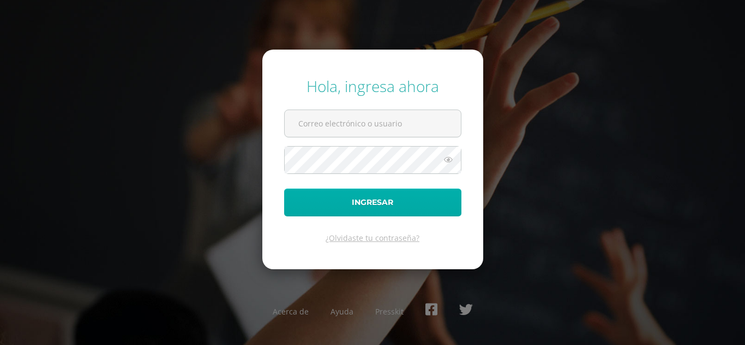
type input "[EMAIL_ADDRESS][DOMAIN_NAME]"
click at [396, 206] on button "Ingresar" at bounding box center [372, 203] width 177 height 28
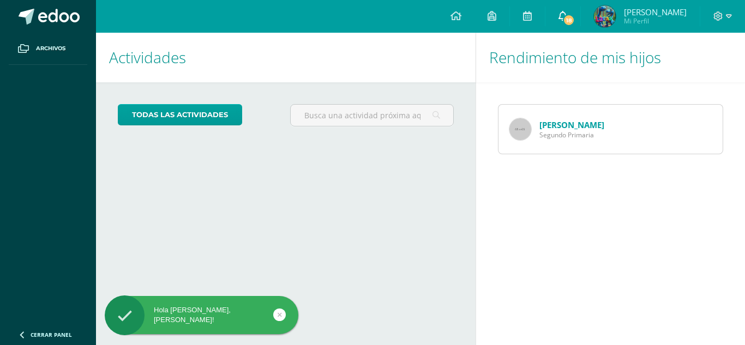
click at [575, 23] on span "18" at bounding box center [569, 20] width 12 height 12
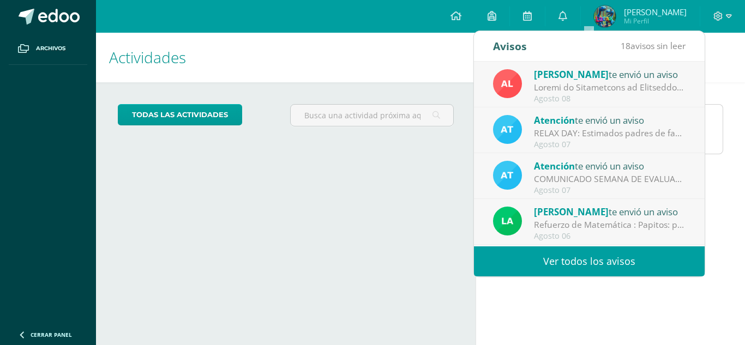
click at [634, 261] on link "Ver todos los avisos" at bounding box center [589, 262] width 231 height 30
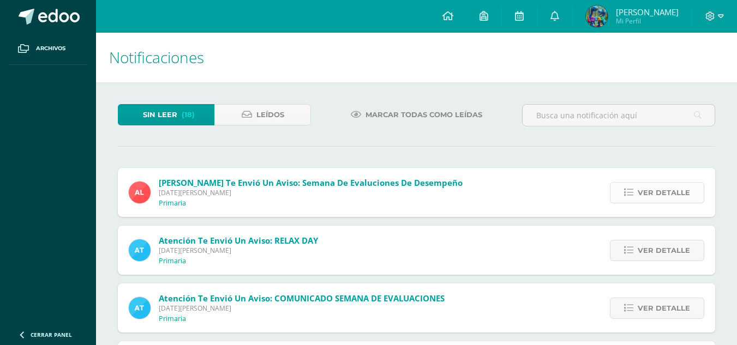
click at [667, 193] on span "Ver detalle" at bounding box center [664, 193] width 52 height 20
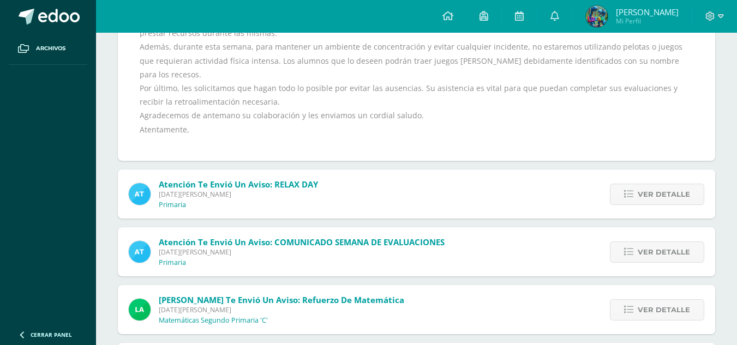
scroll to position [275, 0]
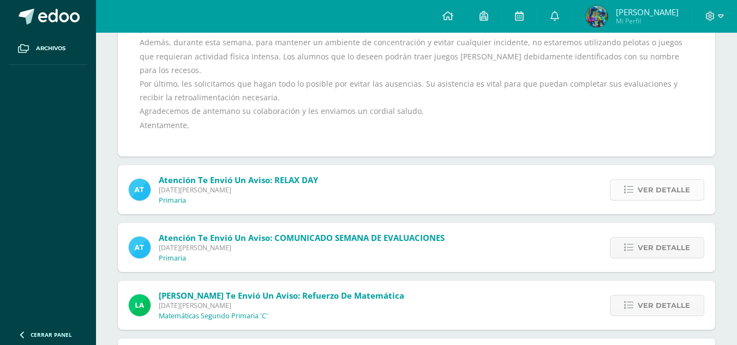
click at [674, 180] on span "Ver detalle" at bounding box center [664, 190] width 52 height 20
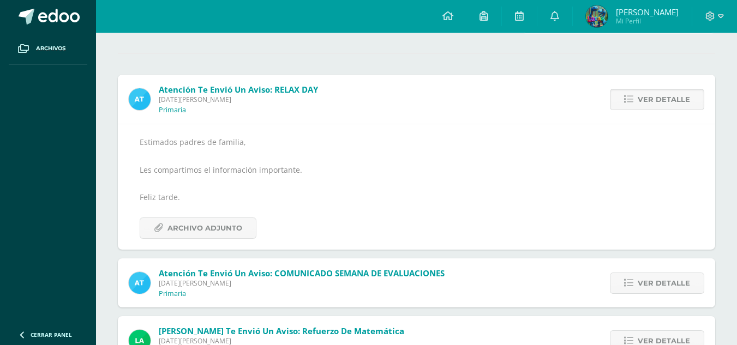
scroll to position [93, 0]
click at [215, 226] on span "Archivo Adjunto" at bounding box center [204, 229] width 75 height 20
click at [659, 285] on span "Ver detalle" at bounding box center [664, 284] width 52 height 20
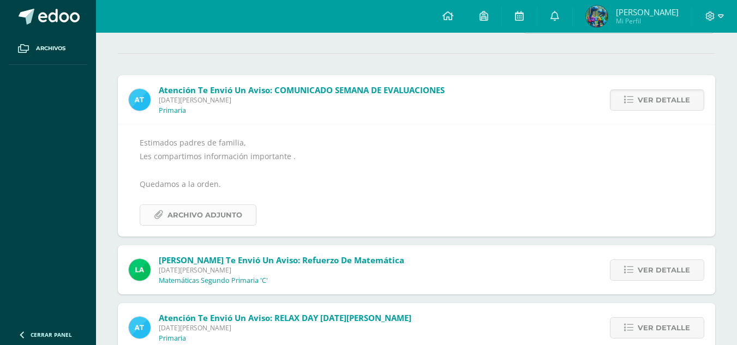
click at [208, 211] on span "Archivo Adjunto" at bounding box center [204, 215] width 75 height 20
click at [657, 267] on span "Ver detalle" at bounding box center [664, 270] width 52 height 20
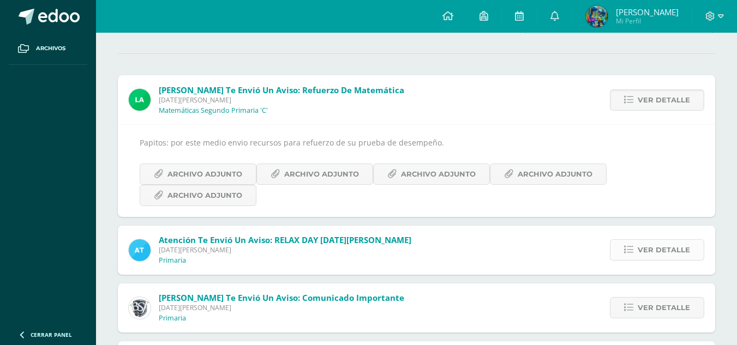
click at [645, 245] on span "Ver detalle" at bounding box center [664, 250] width 52 height 20
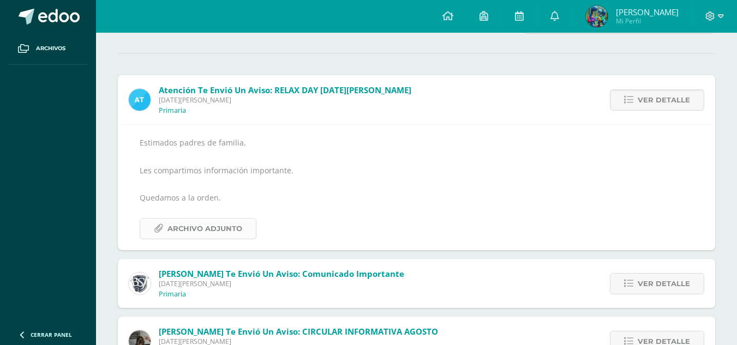
click at [230, 230] on span "Archivo Adjunto" at bounding box center [204, 229] width 75 height 20
click at [651, 284] on span "Ver detalle" at bounding box center [664, 284] width 52 height 20
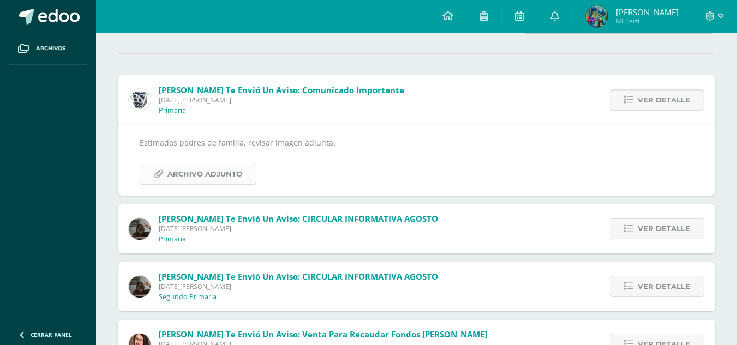
click at [217, 174] on span "Archivo Adjunto" at bounding box center [204, 174] width 75 height 20
click at [239, 175] on span "Archivo Adjunto" at bounding box center [204, 174] width 75 height 20
click at [652, 229] on span "Ver detalle" at bounding box center [664, 229] width 52 height 20
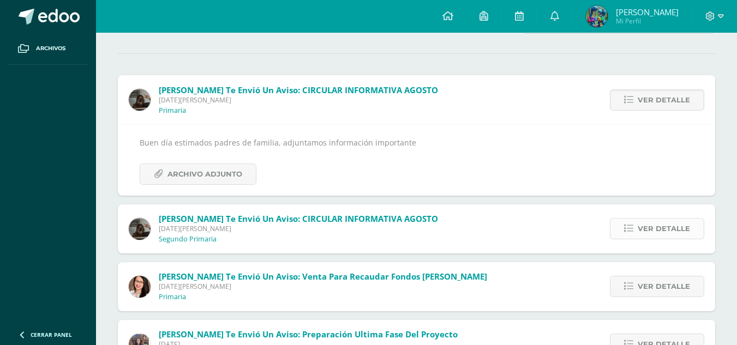
click at [668, 229] on span "Ver detalle" at bounding box center [664, 229] width 52 height 20
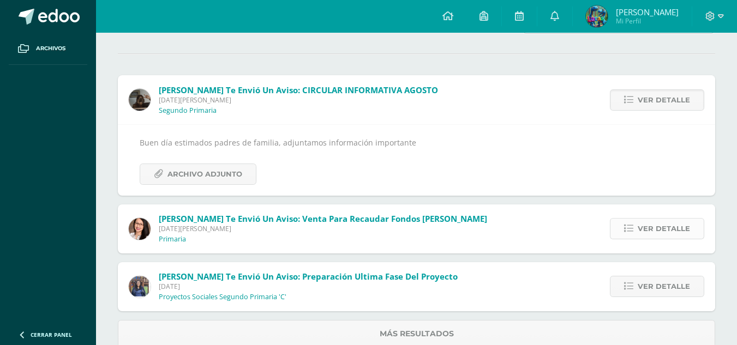
click at [668, 230] on span "Ver detalle" at bounding box center [664, 229] width 52 height 20
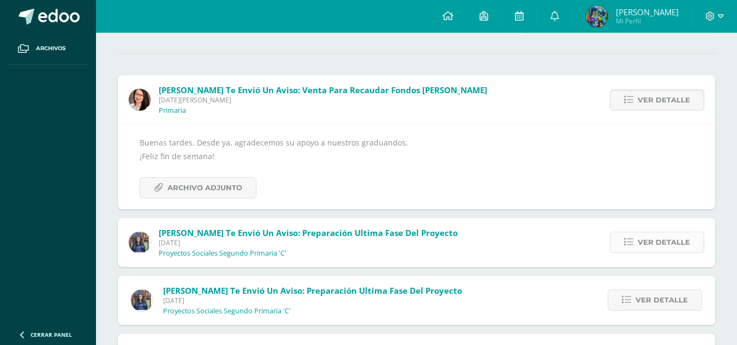
click at [670, 245] on span "Ver detalle" at bounding box center [664, 242] width 52 height 20
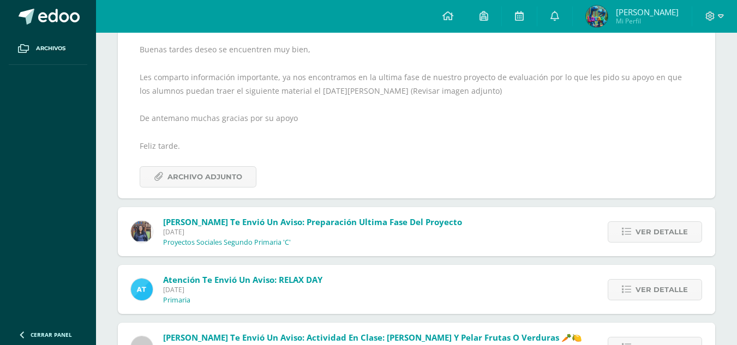
scroll to position [191, 0]
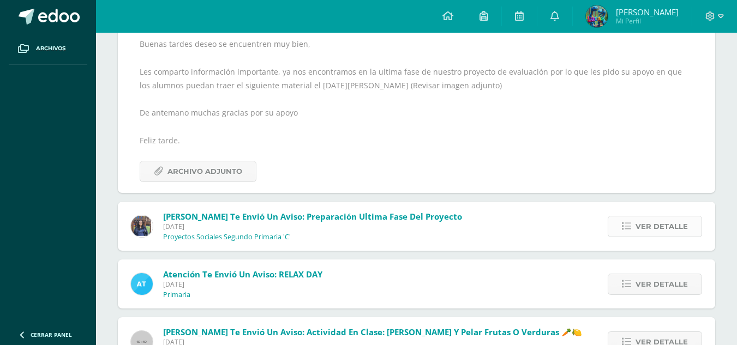
click at [668, 227] on span "Ver detalle" at bounding box center [661, 227] width 52 height 20
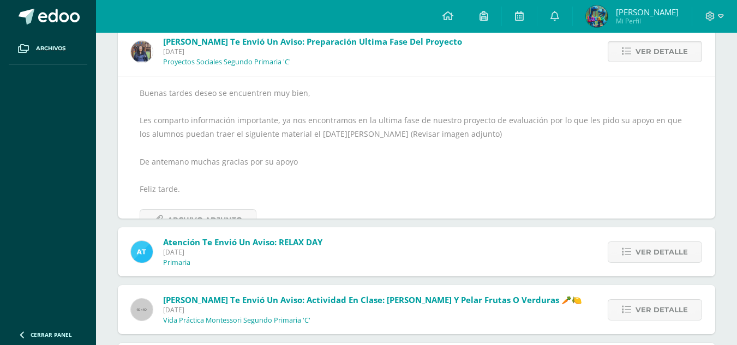
scroll to position [142, 0]
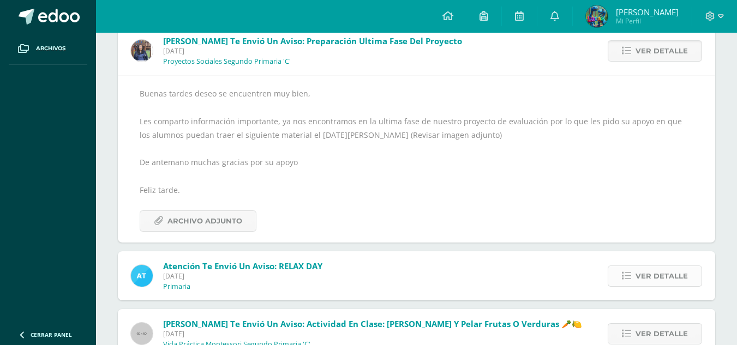
click at [648, 270] on span "Ver detalle" at bounding box center [661, 276] width 52 height 20
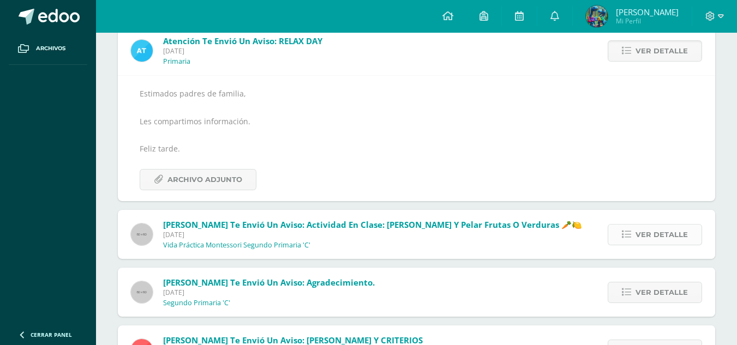
click at [658, 237] on span "Ver detalle" at bounding box center [661, 235] width 52 height 20
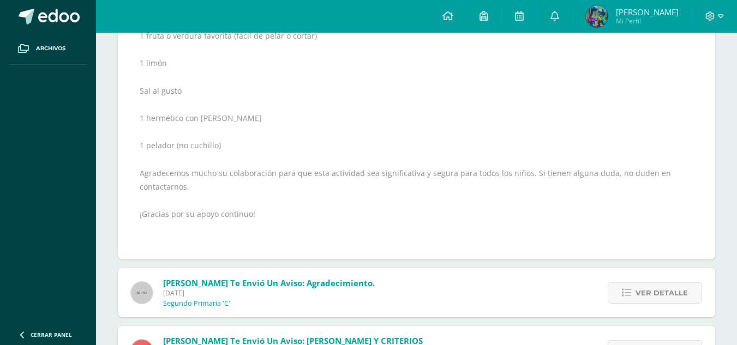
scroll to position [315, 0]
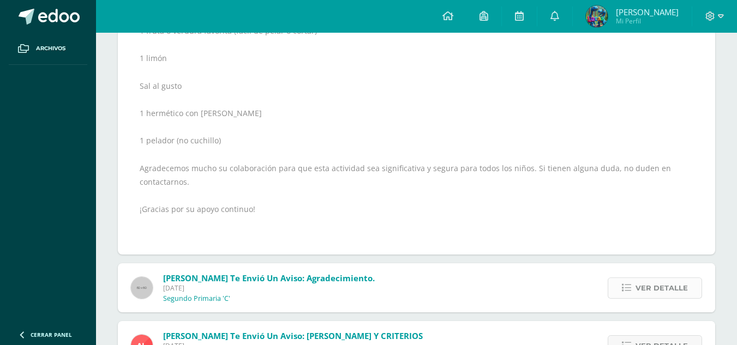
click at [647, 291] on span "Ver detalle" at bounding box center [661, 288] width 52 height 20
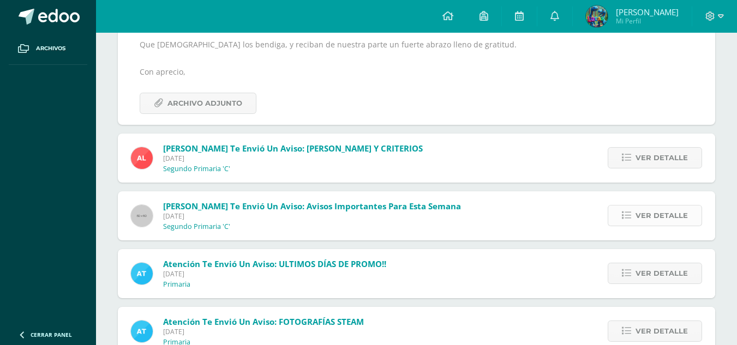
click at [670, 206] on span "Ver detalle" at bounding box center [661, 216] width 52 height 20
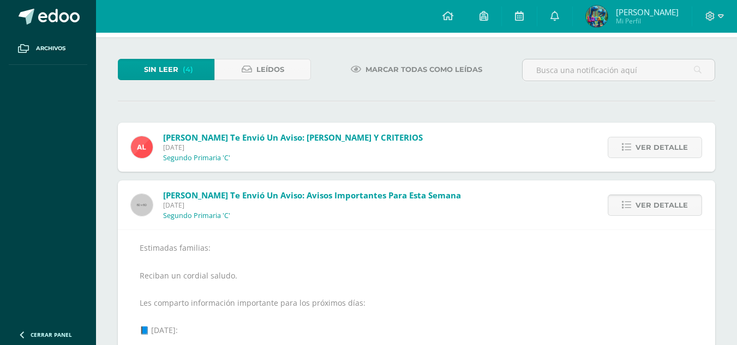
scroll to position [41, 0]
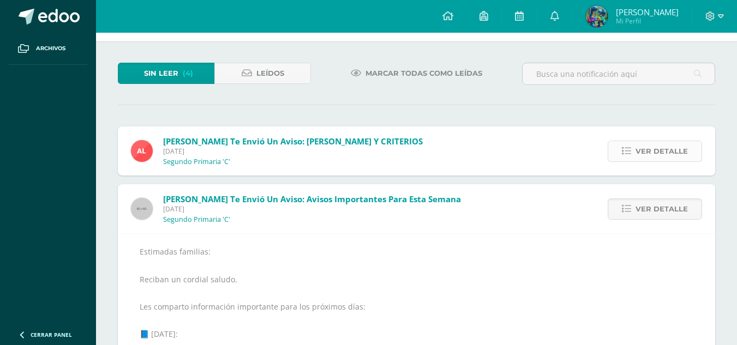
click at [670, 141] on span "Ver detalle" at bounding box center [661, 151] width 52 height 20
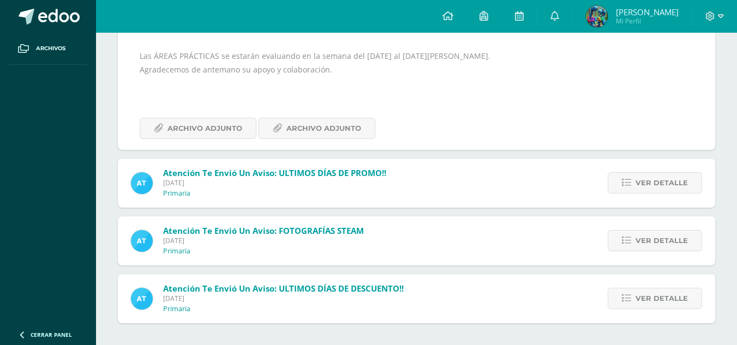
click at [664, 184] on span "Ver detalle" at bounding box center [661, 183] width 52 height 20
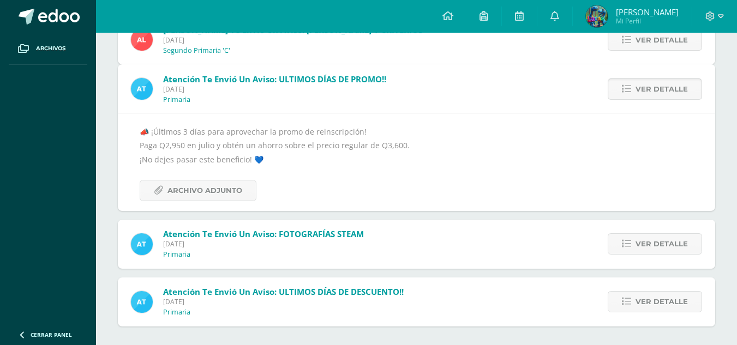
scroll to position [108, 0]
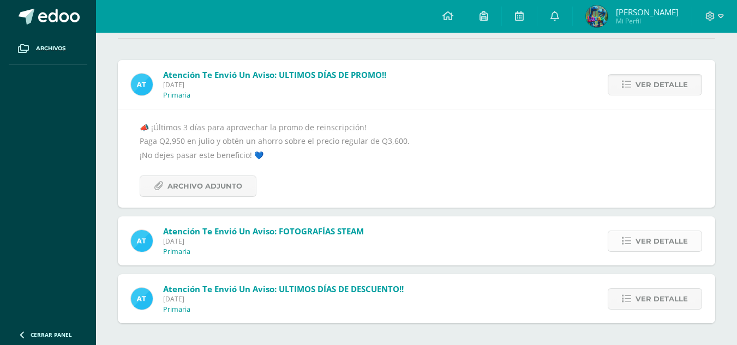
click at [660, 236] on span "Ver detalle" at bounding box center [661, 241] width 52 height 20
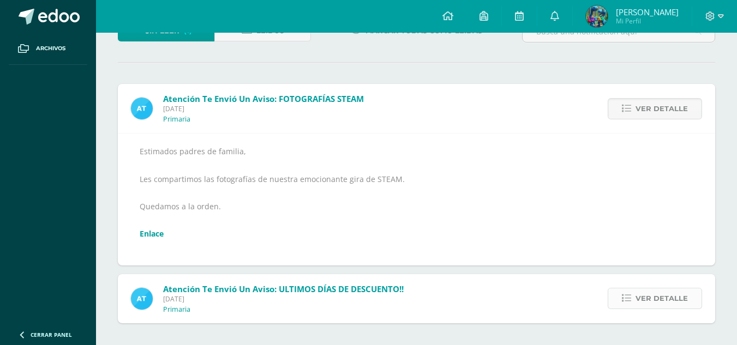
click at [661, 298] on span "Ver detalle" at bounding box center [661, 298] width 52 height 20
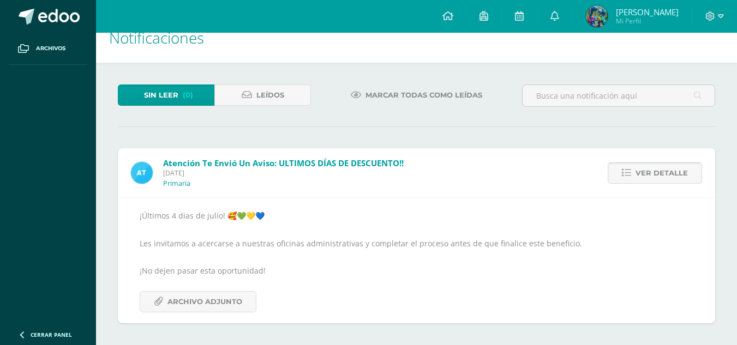
scroll to position [0, 0]
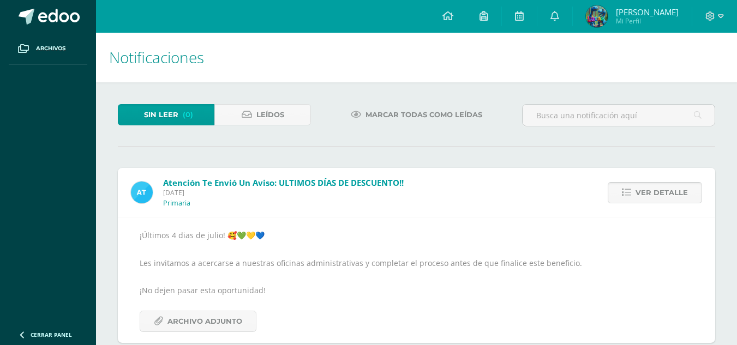
click at [666, 193] on span "Ver detalle" at bounding box center [661, 193] width 52 height 20
